Goal: Information Seeking & Learning: Learn about a topic

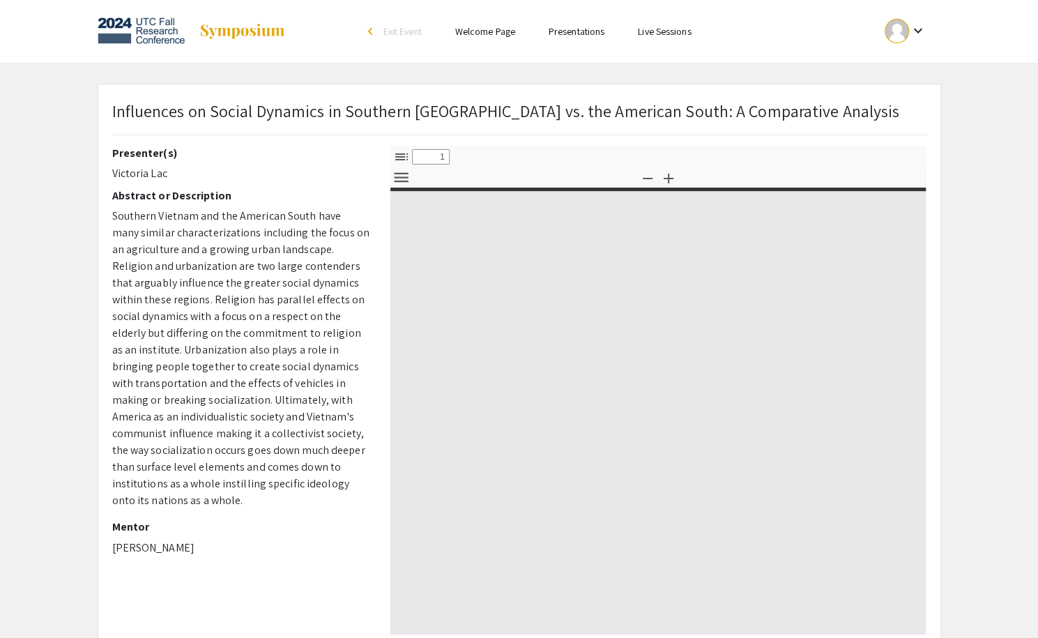
select select "custom"
type input "0"
select select "custom"
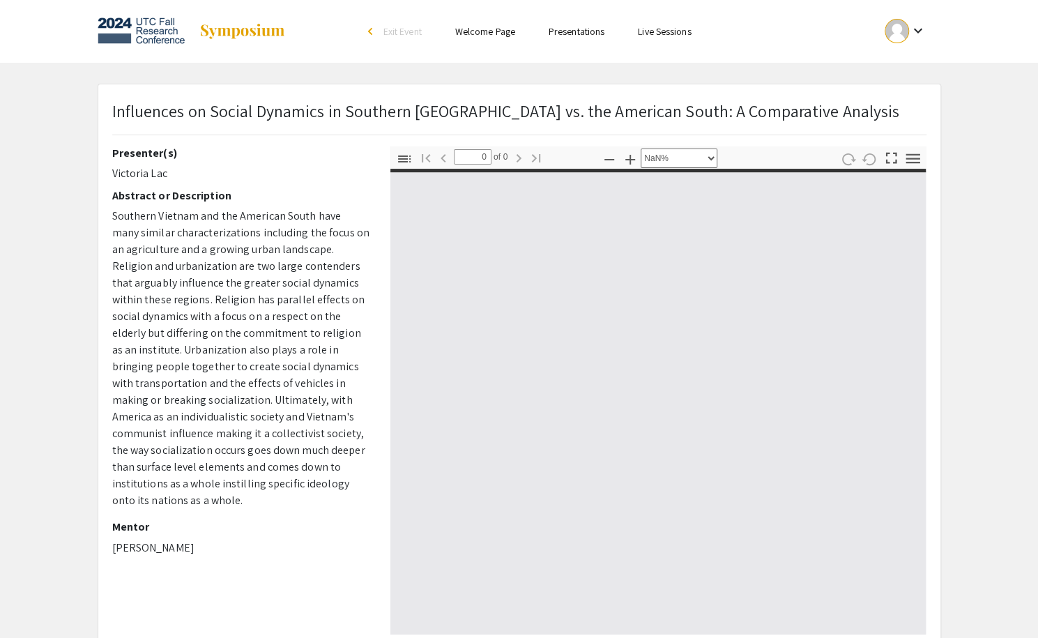
type input "1"
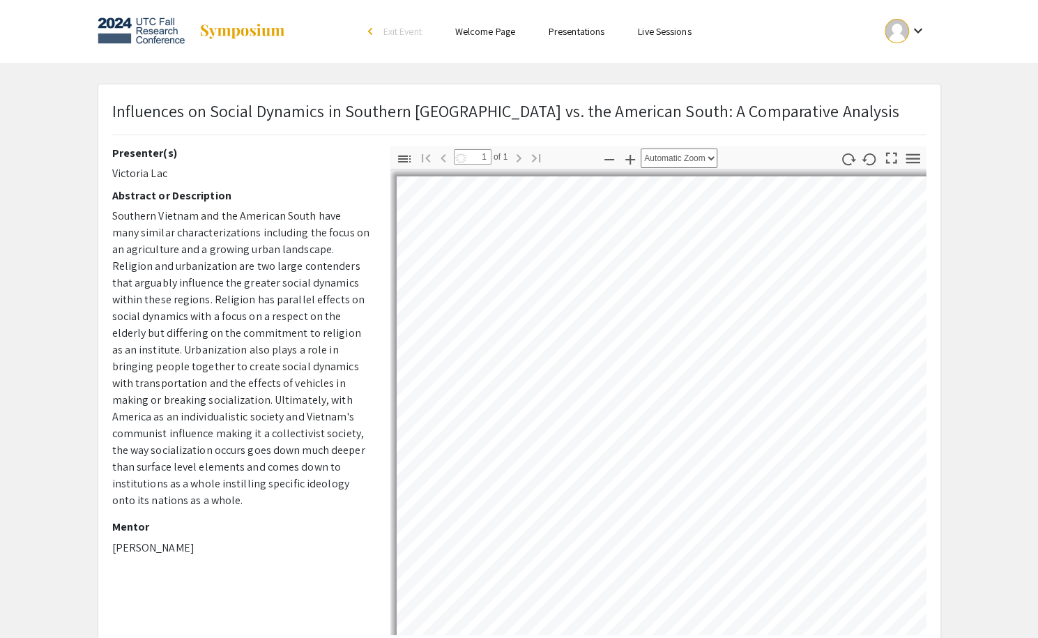
select select "custom"
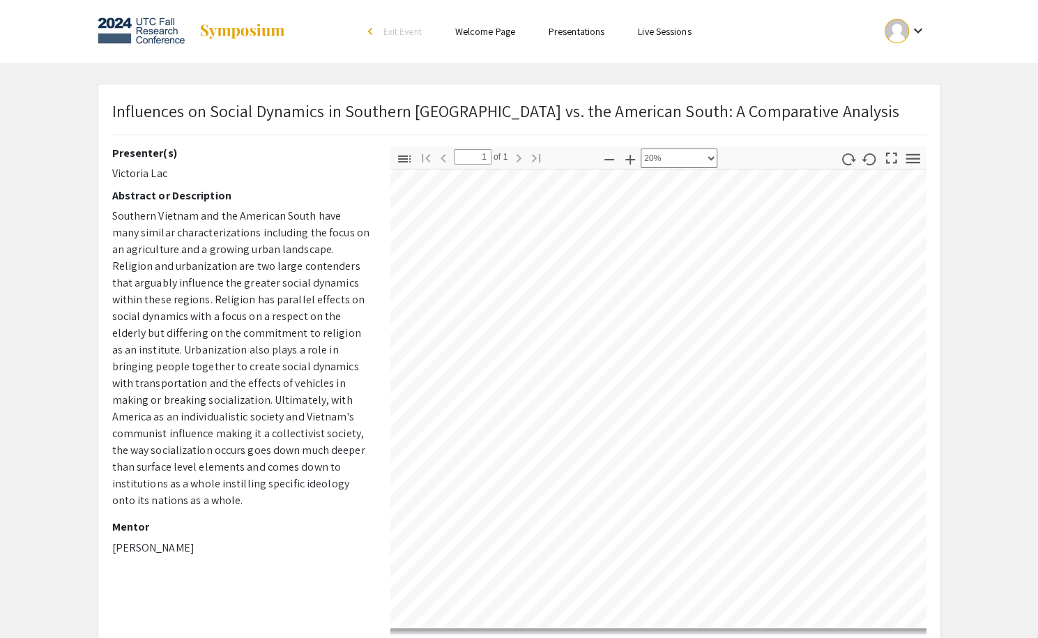
scroll to position [40, 128]
click at [368, 36] on div "arrow_back_ios" at bounding box center [372, 32] width 8 height 17
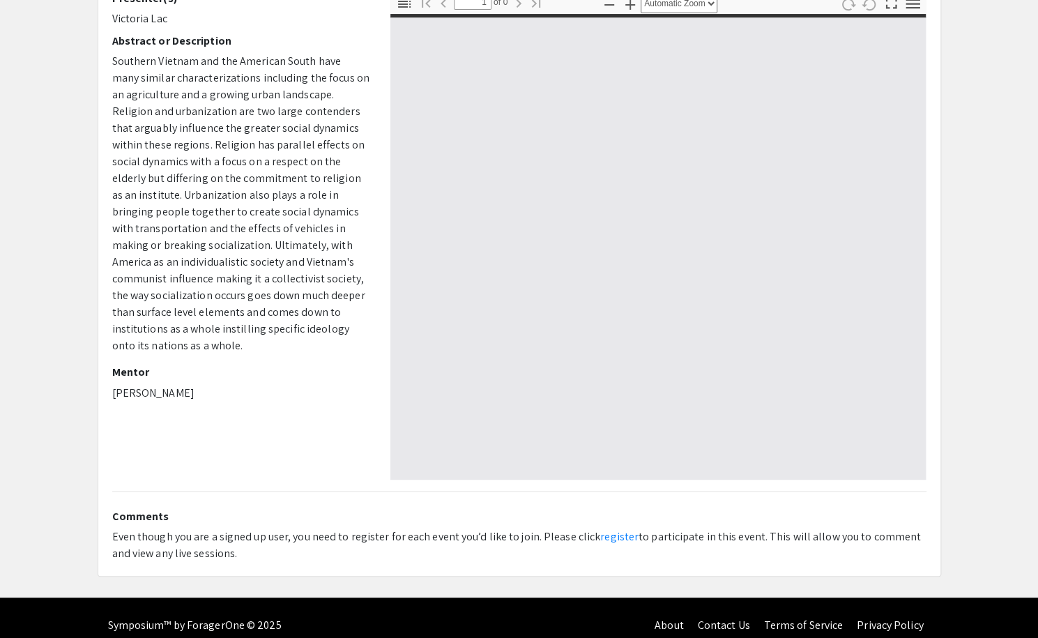
scroll to position [169, 0]
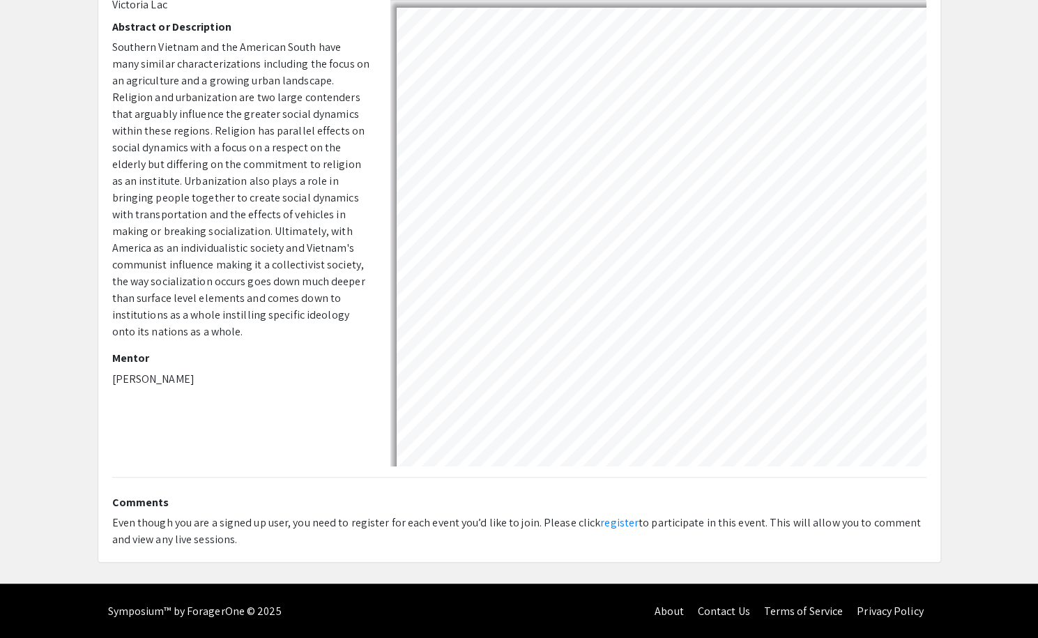
select select "custom"
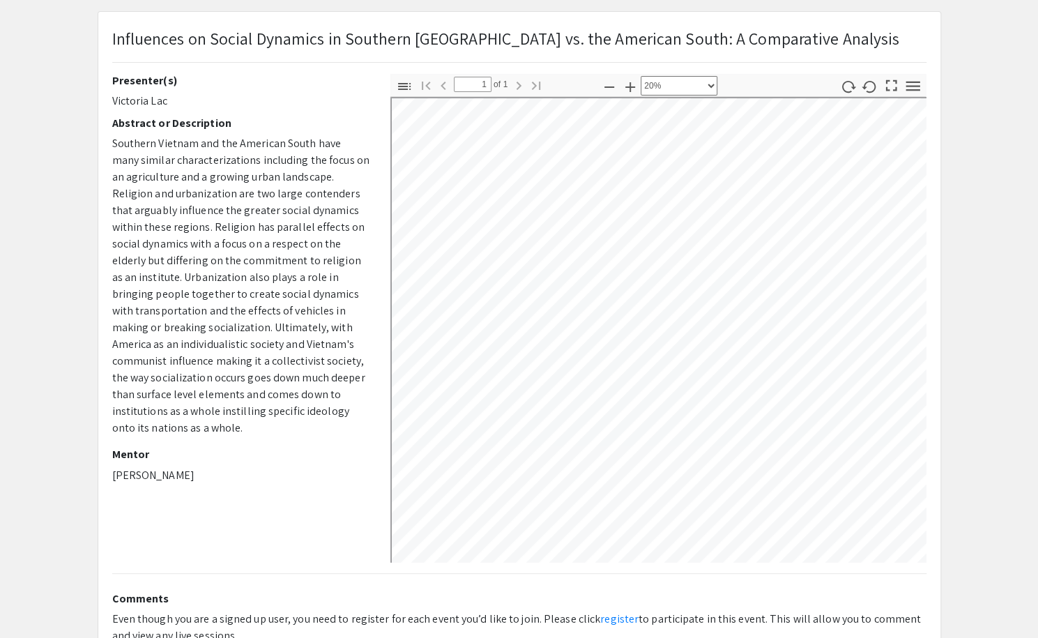
scroll to position [0, 0]
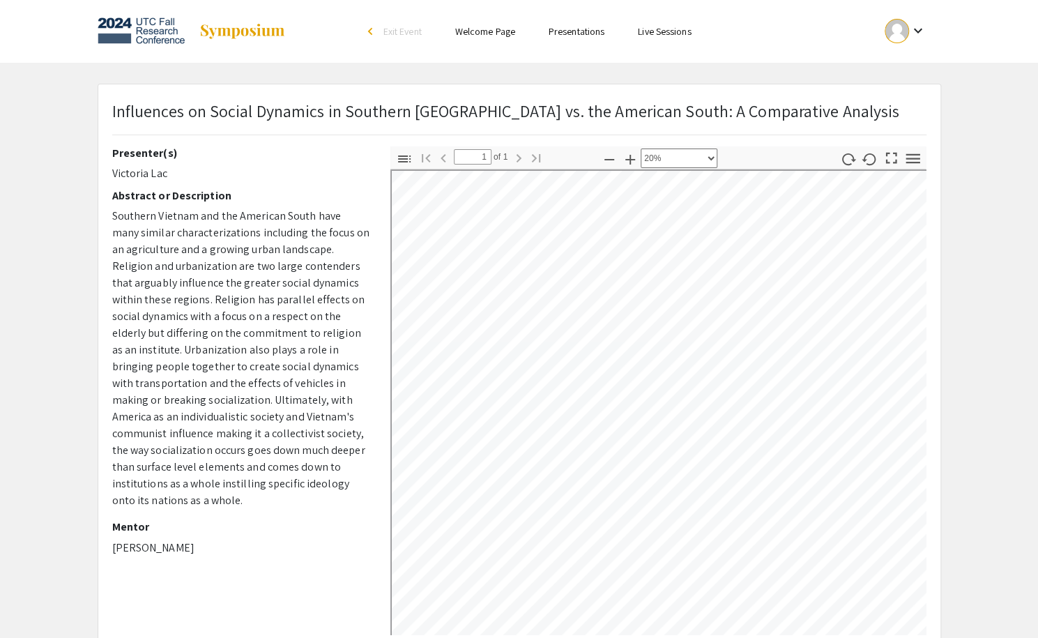
click at [597, 38] on link "Presentations" at bounding box center [576, 31] width 56 height 13
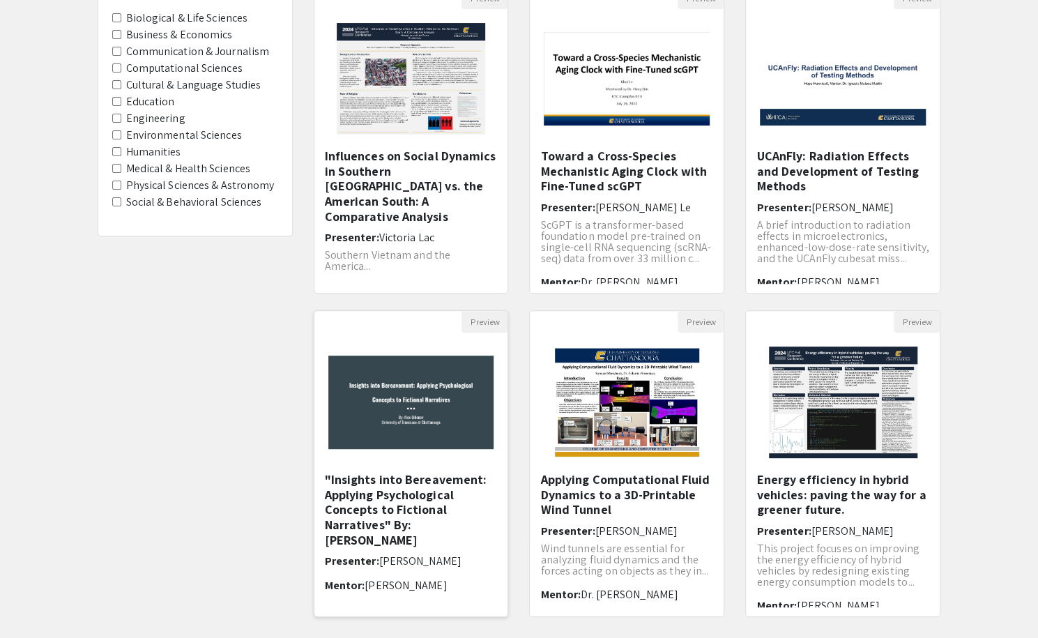
scroll to position [286, 0]
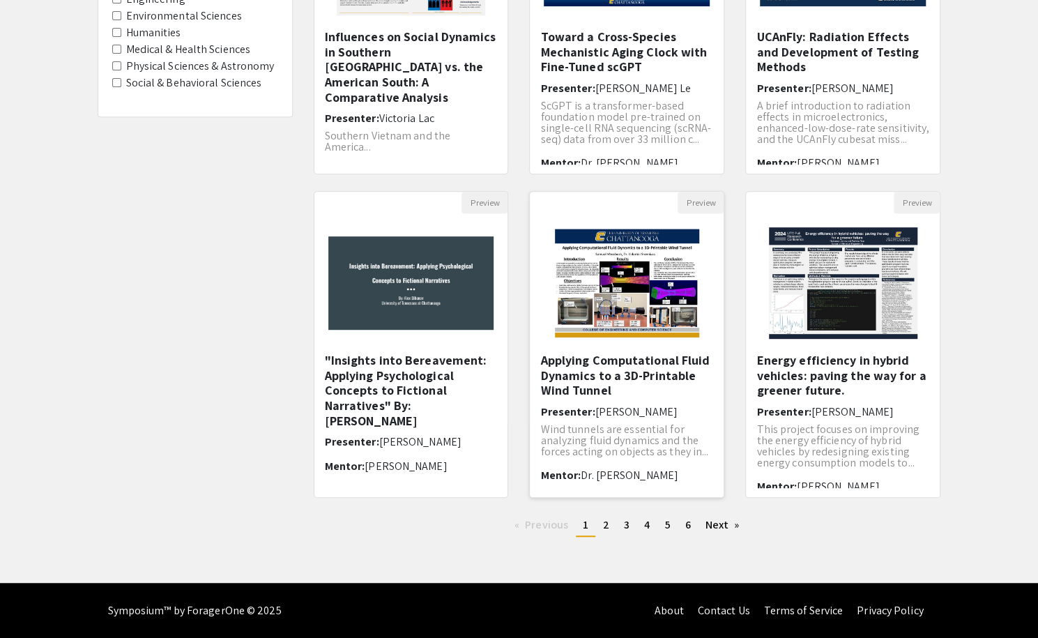
click at [623, 366] on h5 "Applying Computational Fluid Dynamics to a 3D-Printable Wind Tunnel" at bounding box center [626, 375] width 173 height 45
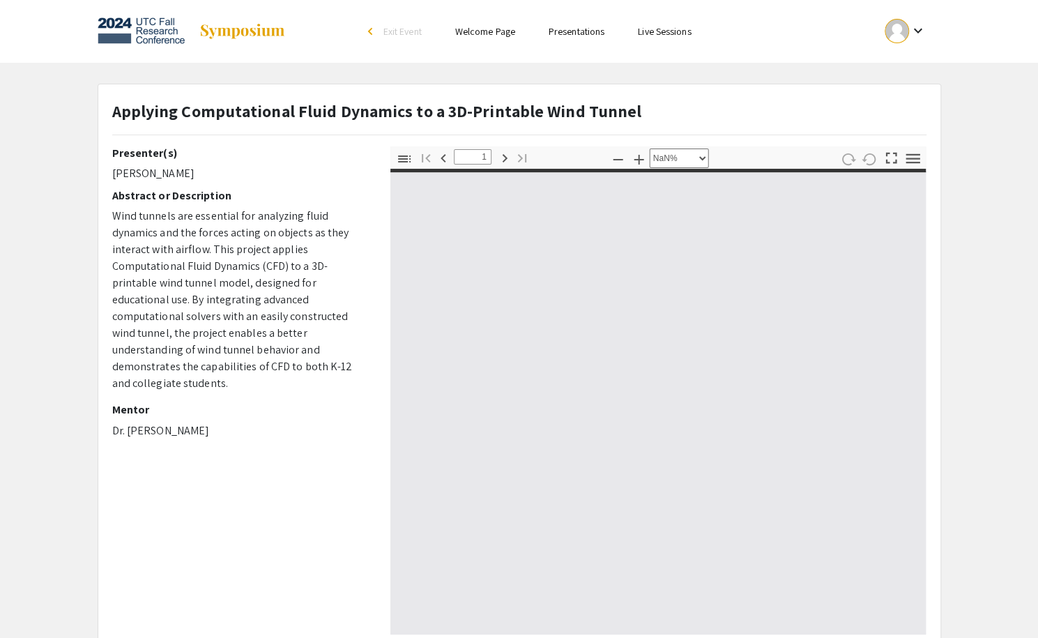
select select "auto"
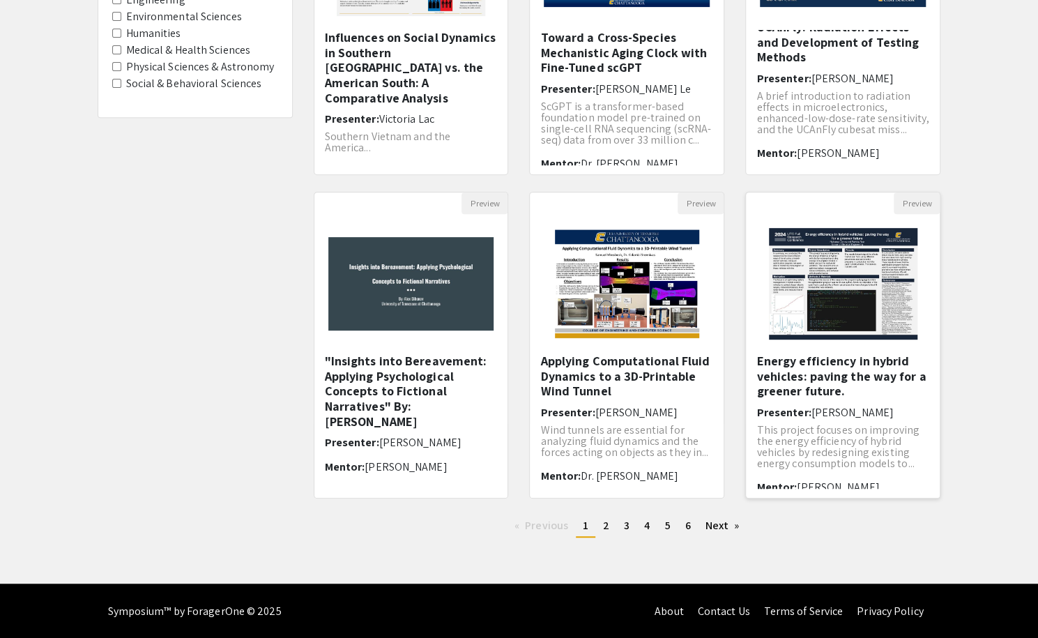
scroll to position [286, 0]
click at [822, 378] on h5 "Energy efficiency in hybrid vehicles: paving the way for a greener future." at bounding box center [842, 375] width 173 height 45
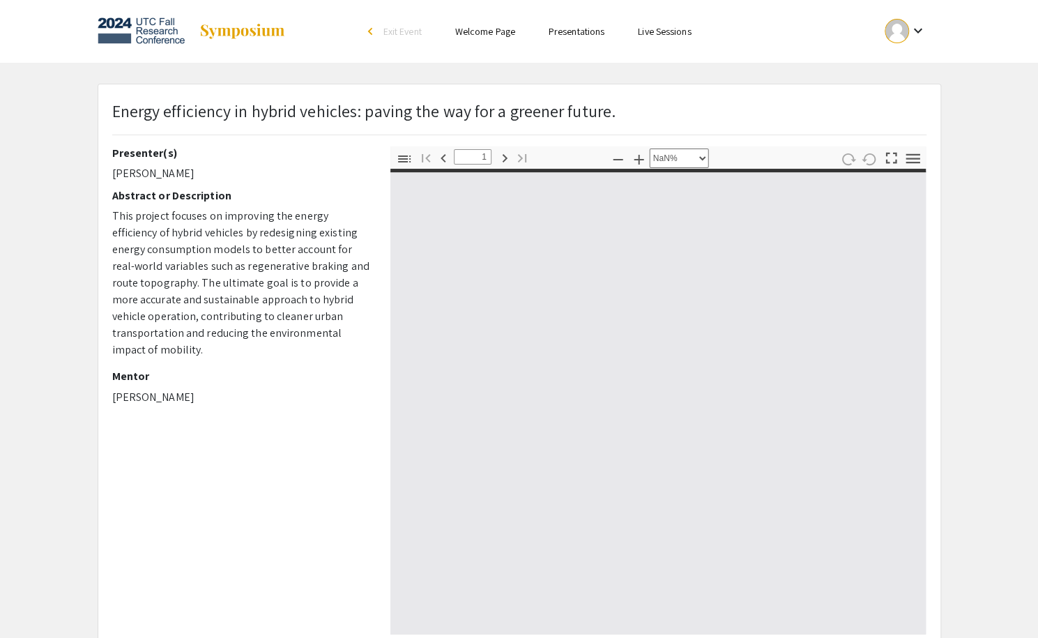
select select "auto"
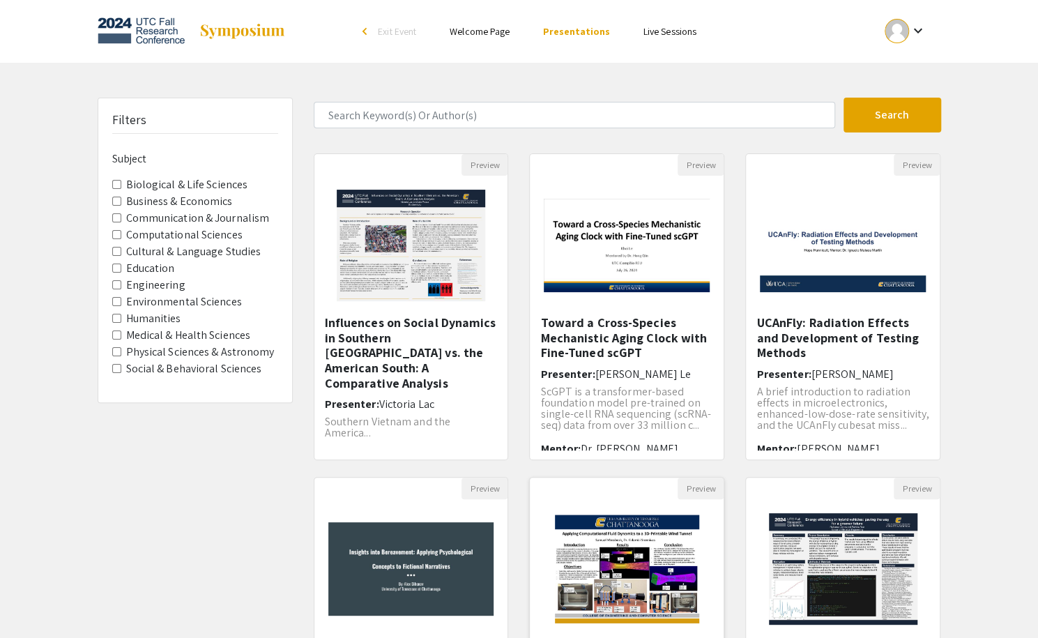
scroll to position [286, 0]
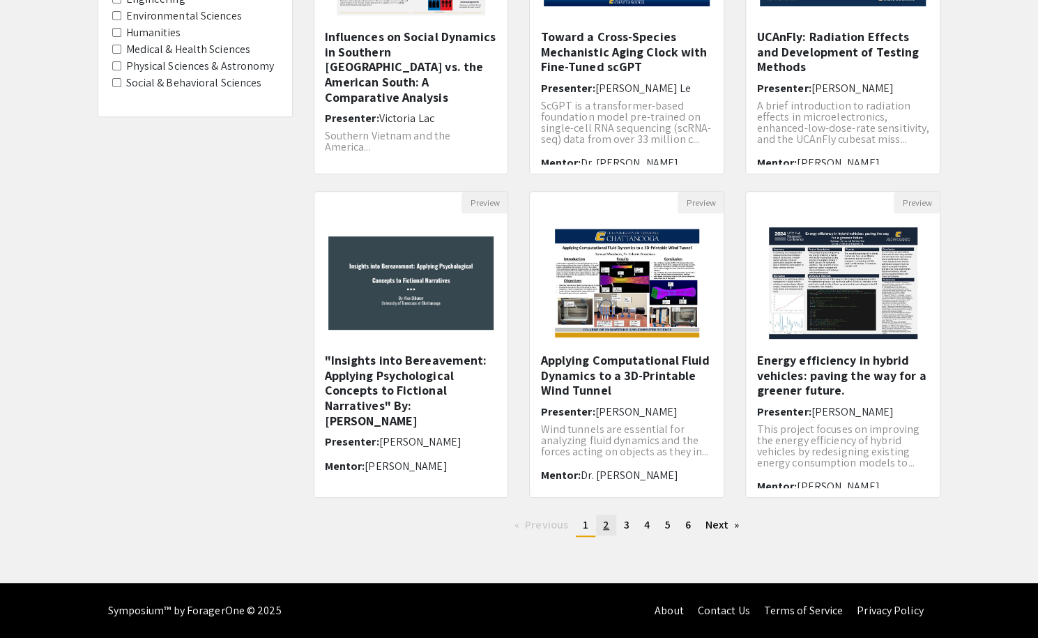
click at [607, 524] on span "2" at bounding box center [606, 524] width 6 height 15
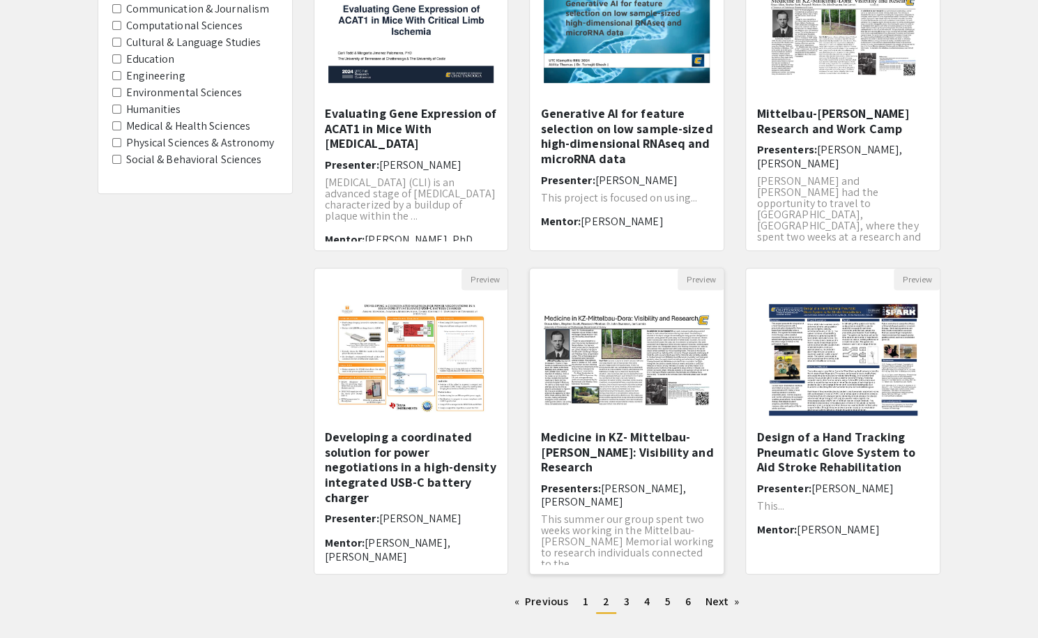
scroll to position [8, 0]
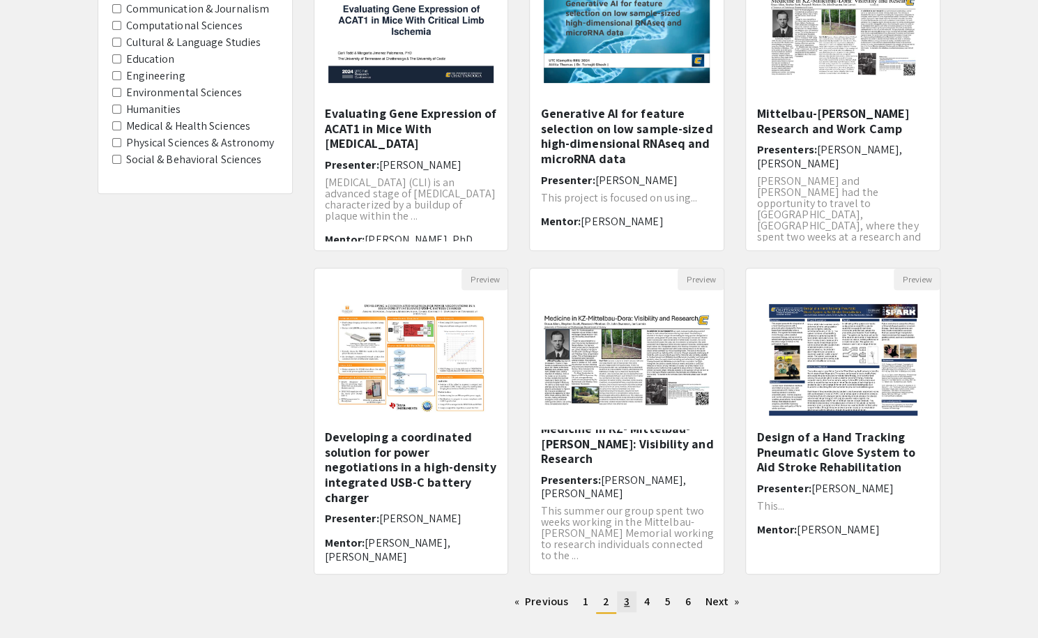
click at [628, 599] on span "3" at bounding box center [627, 601] width 6 height 15
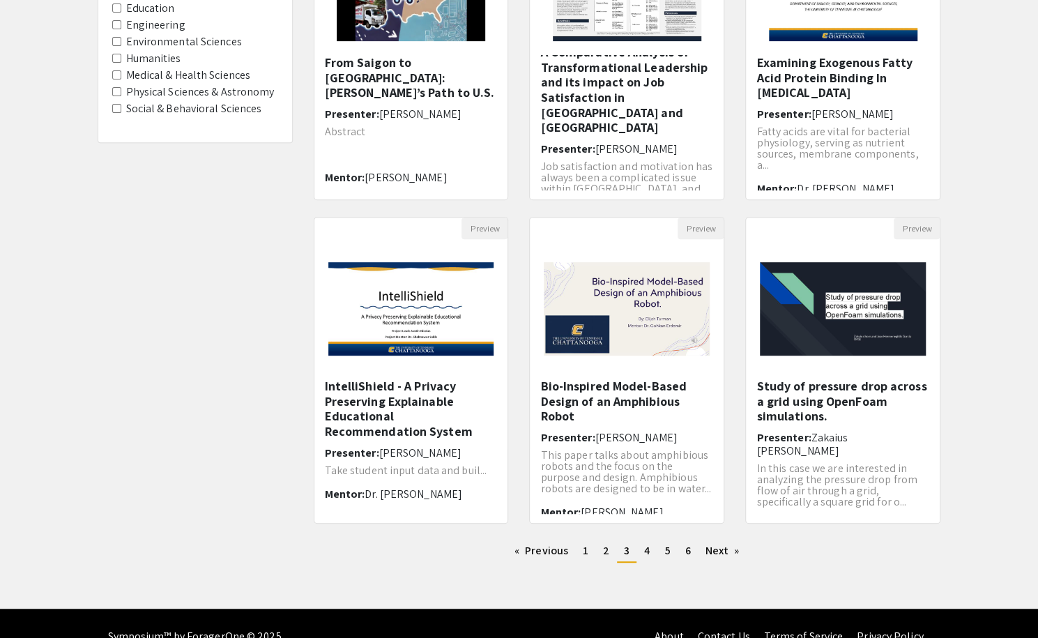
scroll to position [279, 0]
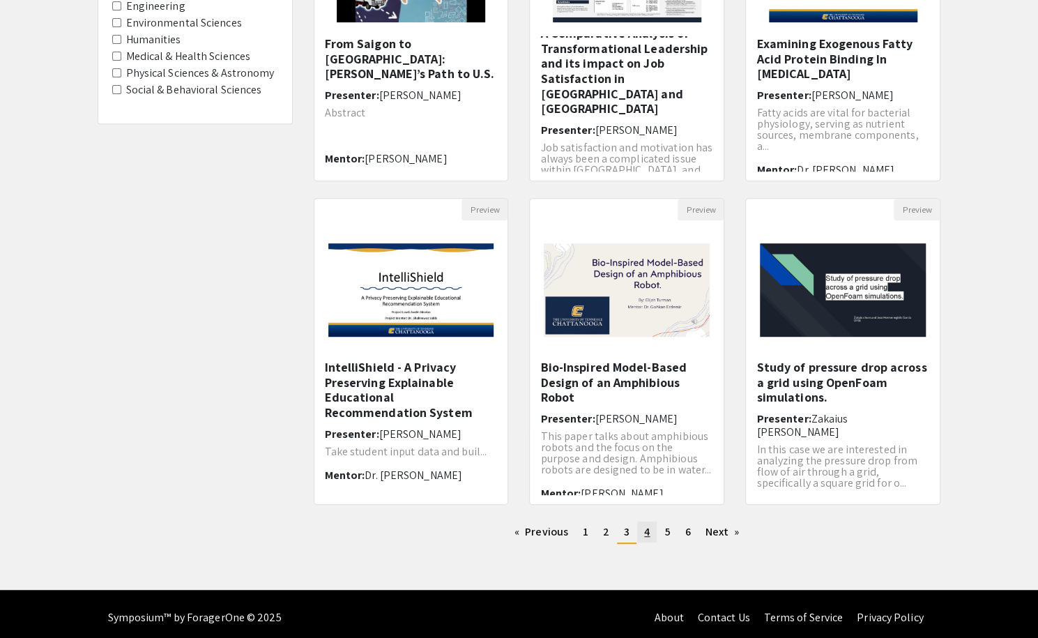
click at [644, 535] on span "4" at bounding box center [647, 531] width 6 height 15
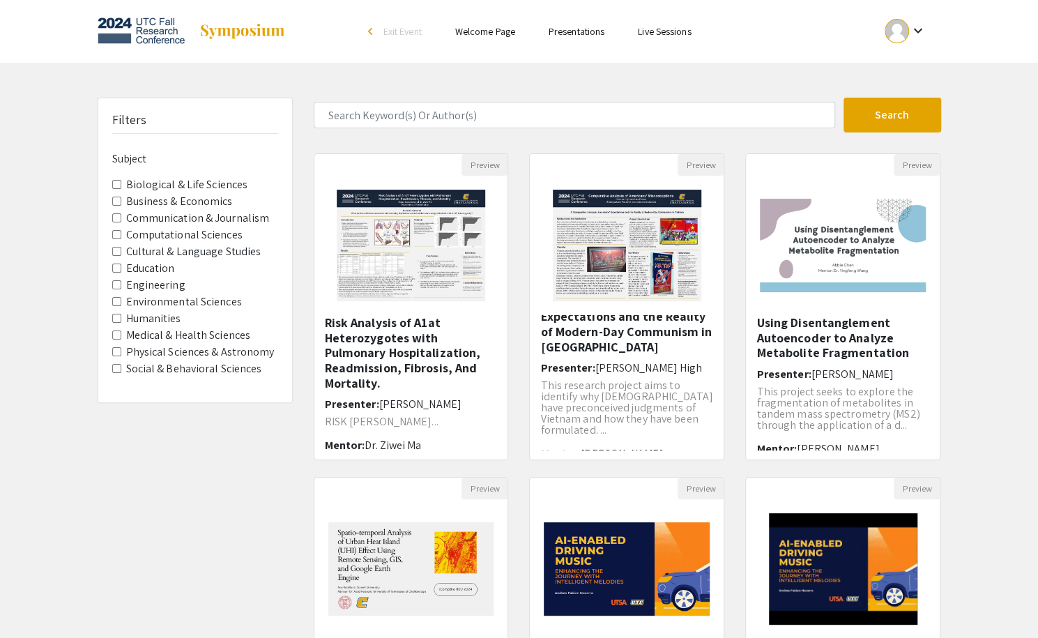
click at [617, 316] on h5 "A Comparative Analysis: [DEMOGRAPHIC_DATA]' Expectations and the Reality of Mod…" at bounding box center [626, 316] width 173 height 75
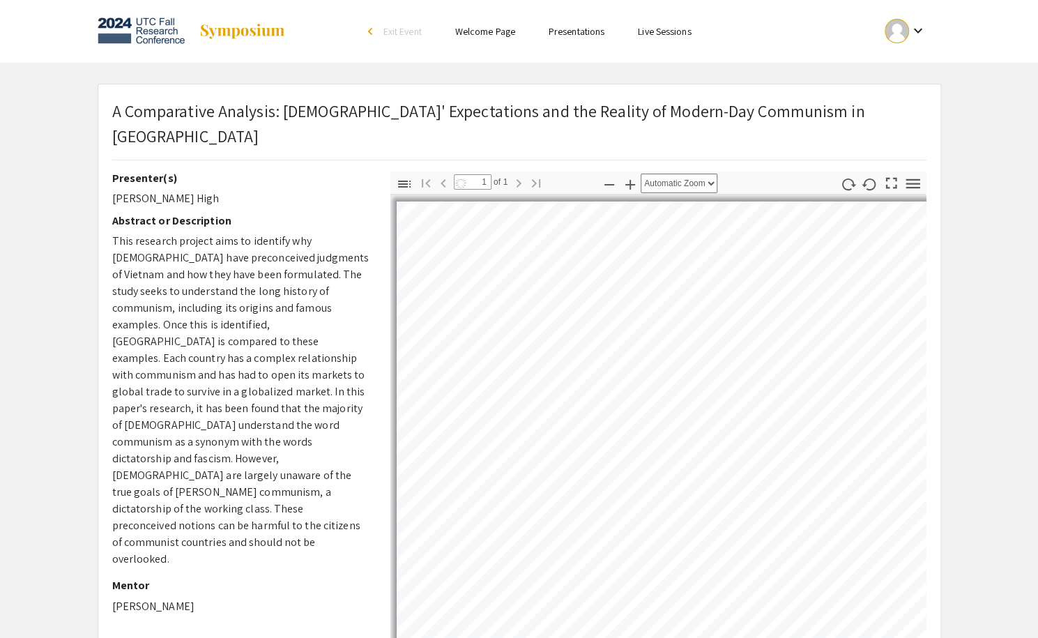
select select "custom"
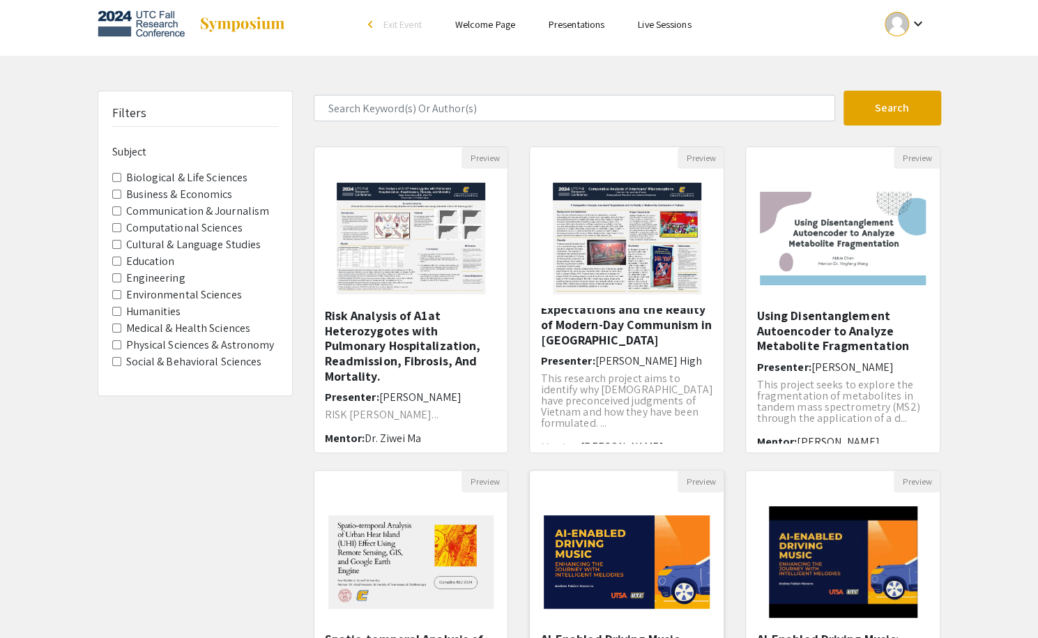
scroll to position [286, 0]
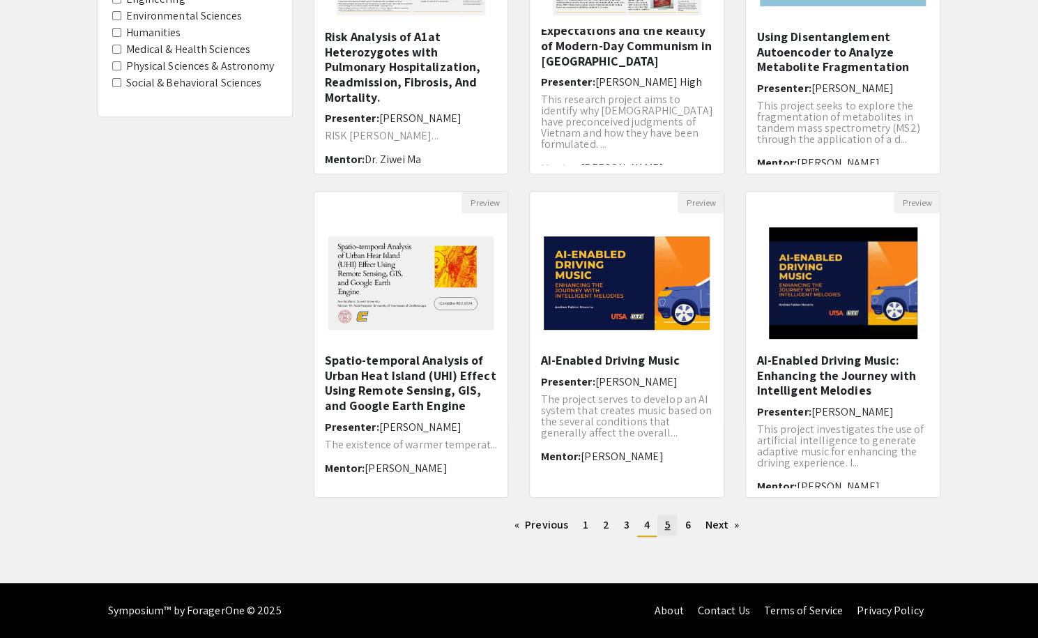
click at [665, 526] on span "5" at bounding box center [667, 524] width 6 height 15
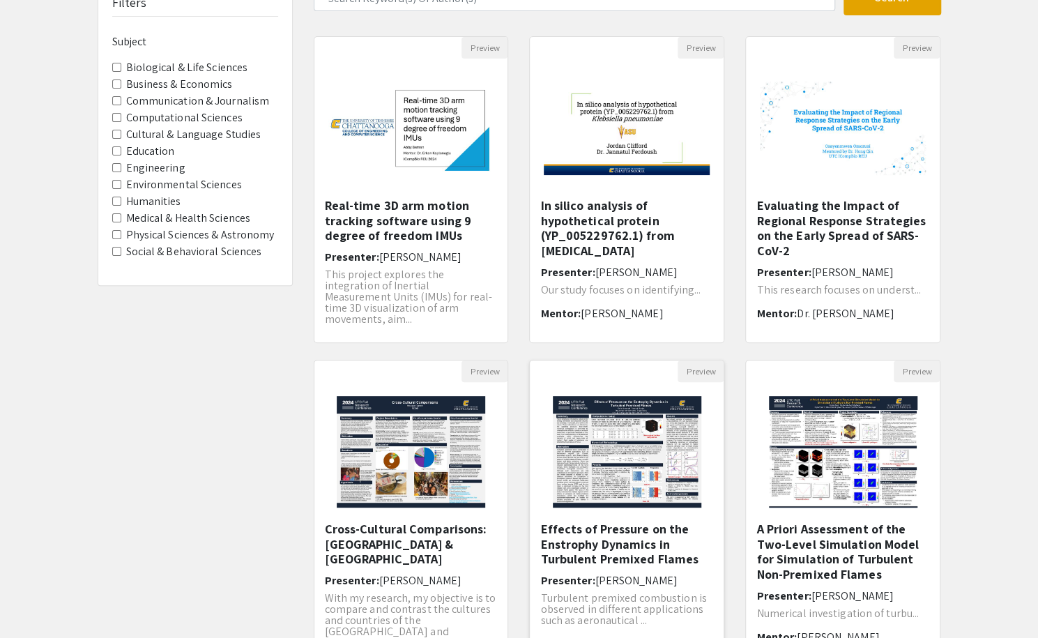
scroll to position [279, 0]
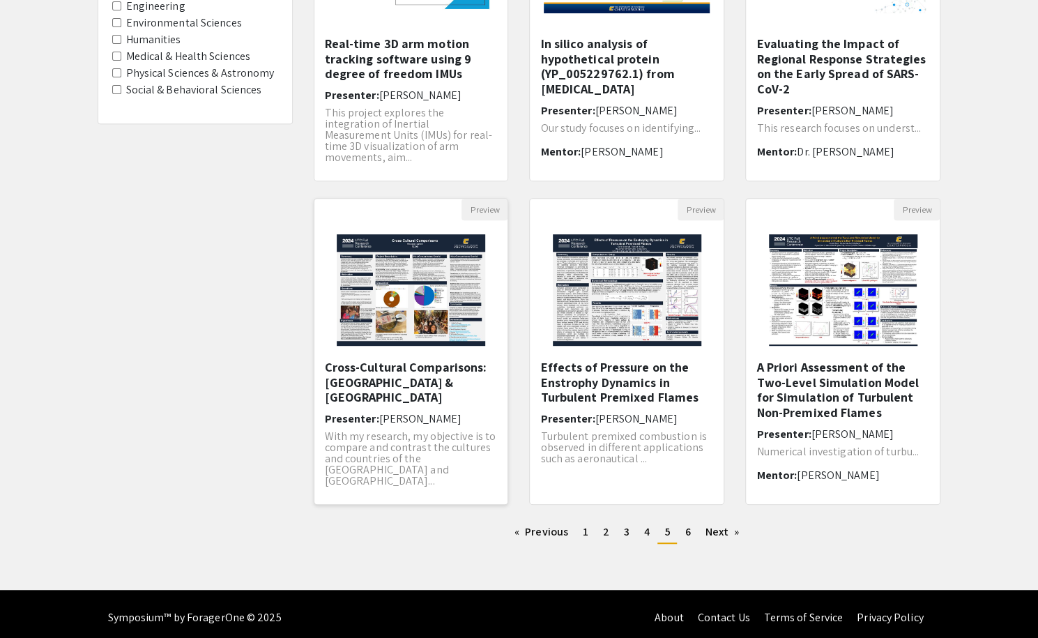
click at [424, 375] on h5 "Cross-Cultural Comparisons: [GEOGRAPHIC_DATA] & [GEOGRAPHIC_DATA]" at bounding box center [411, 382] width 173 height 45
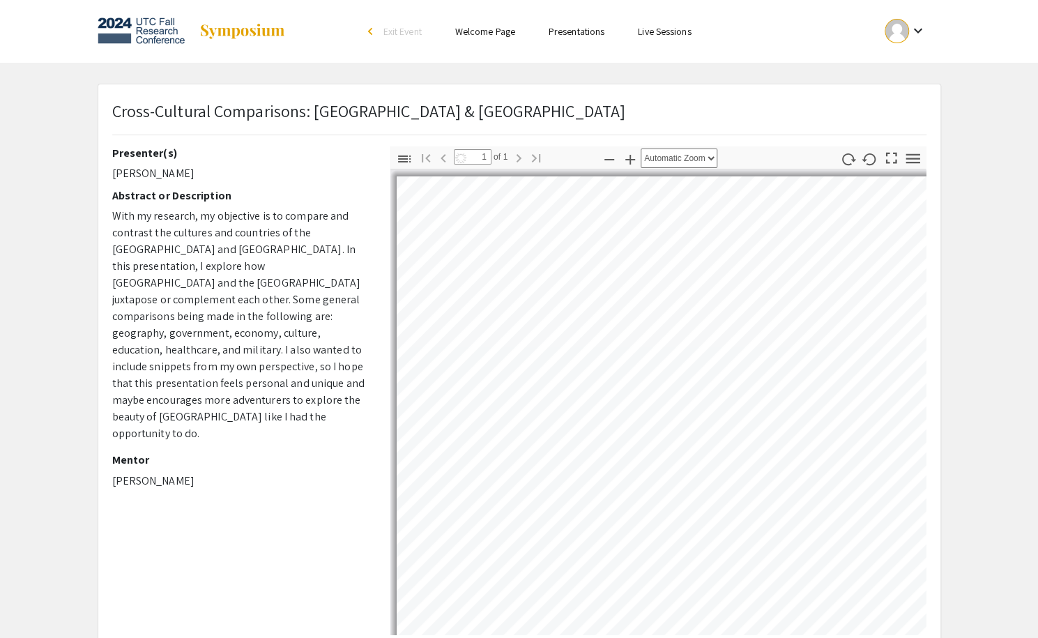
select select "page-width"
